Goal: Find specific page/section: Find specific page/section

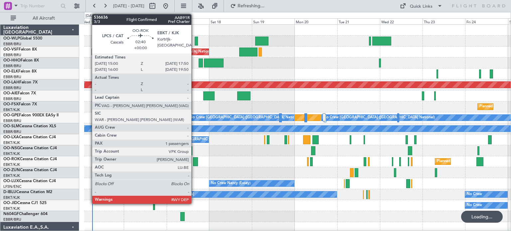
click at [194, 161] on div at bounding box center [195, 161] width 5 height 9
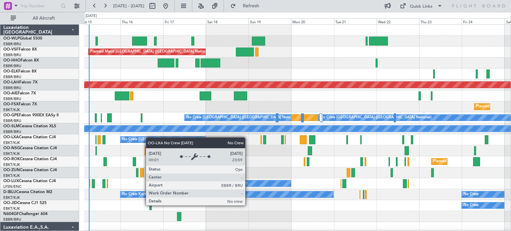
click at [142, 140] on div "Planned Maint [GEOGRAPHIC_DATA] ([GEOGRAPHIC_DATA] National) No Crew [GEOGRAPHI…" at bounding box center [297, 233] width 426 height 417
